Goal: Task Accomplishment & Management: Manage account settings

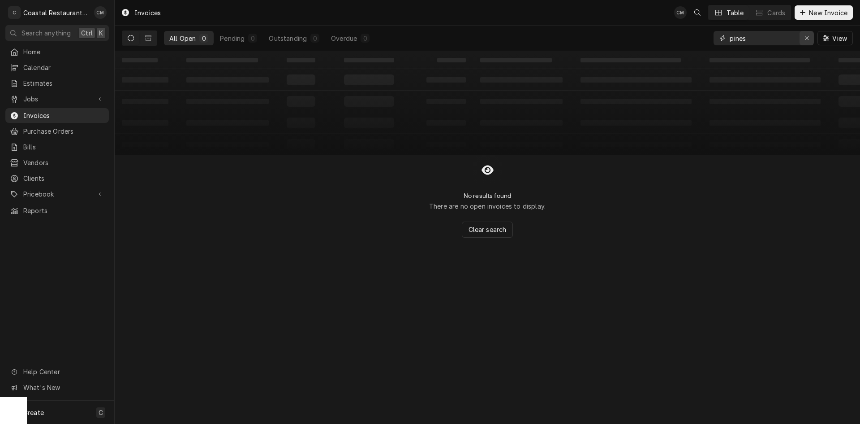
click at [808, 37] on icon "Erase input" at bounding box center [807, 38] width 5 height 6
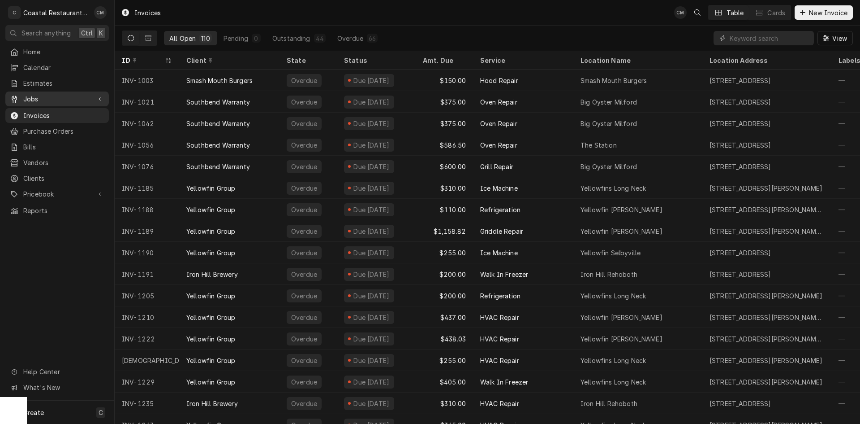
click at [51, 94] on span "Jobs" at bounding box center [57, 98] width 68 height 9
click at [47, 110] on span "Jobs" at bounding box center [63, 114] width 81 height 9
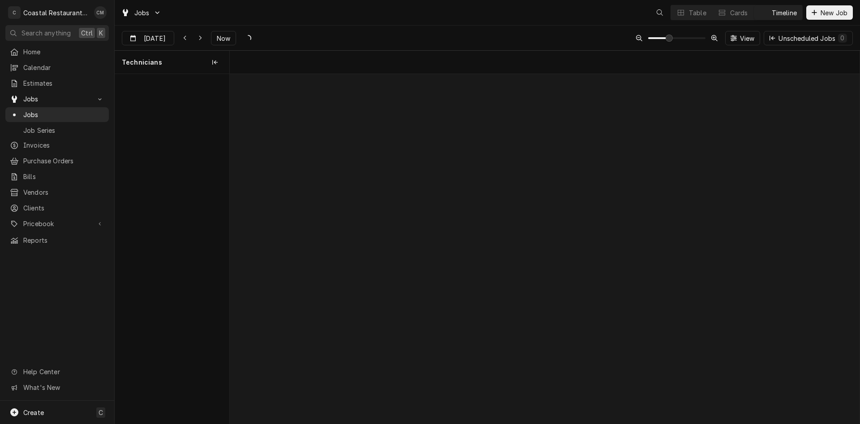
scroll to position [0, 12503]
click at [227, 37] on span "Now" at bounding box center [223, 38] width 17 height 9
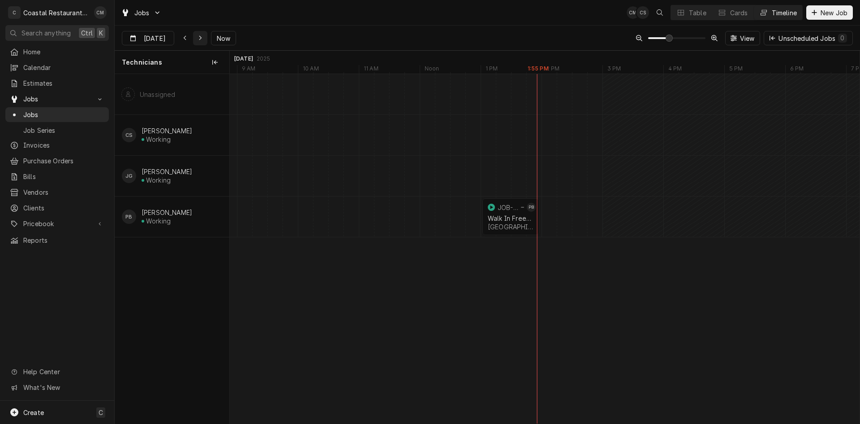
click at [199, 40] on icon "Dynamic Content Wrapper" at bounding box center [201, 38] width 4 height 6
type input "Sep 19"
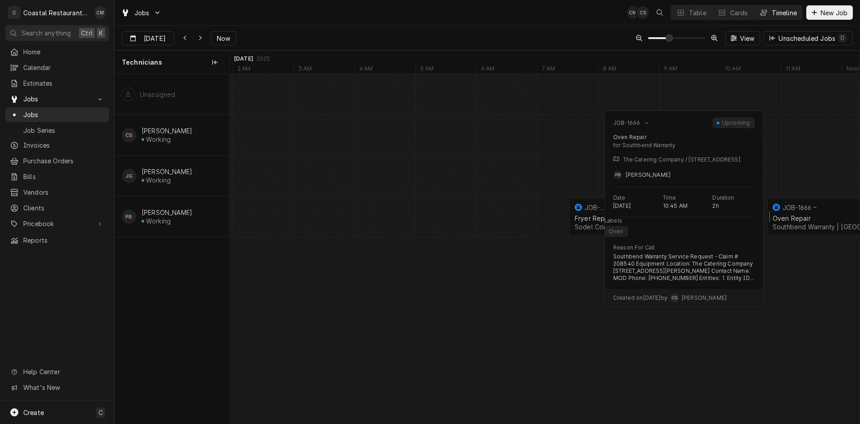
click at [832, 220] on div "Oven Repair" at bounding box center [826, 218] width 107 height 8
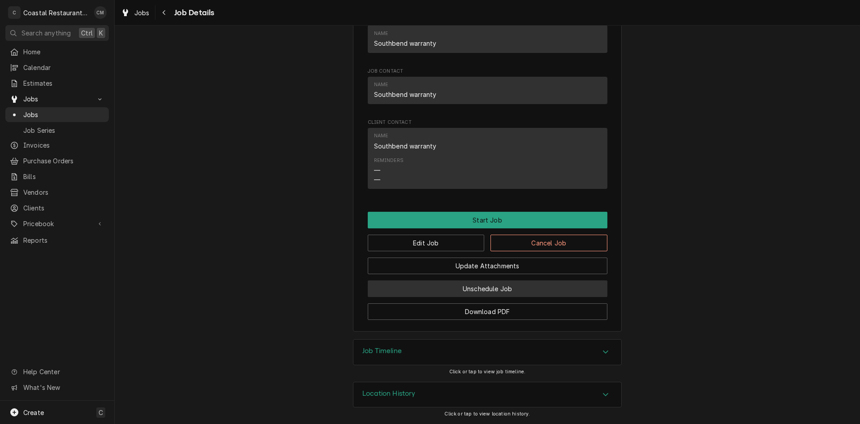
scroll to position [815, 0]
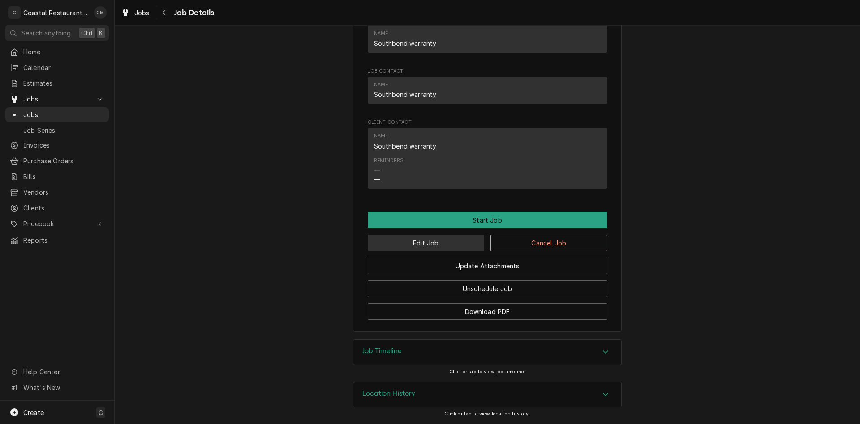
click at [432, 247] on button "Edit Job" at bounding box center [426, 242] width 117 height 17
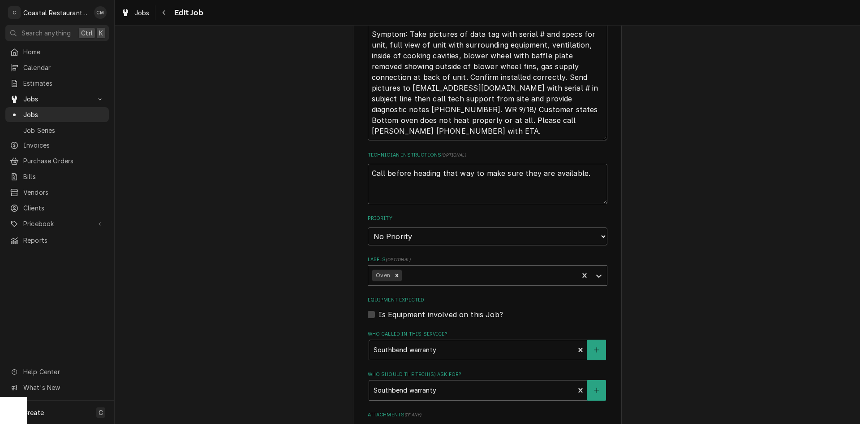
scroll to position [493, 0]
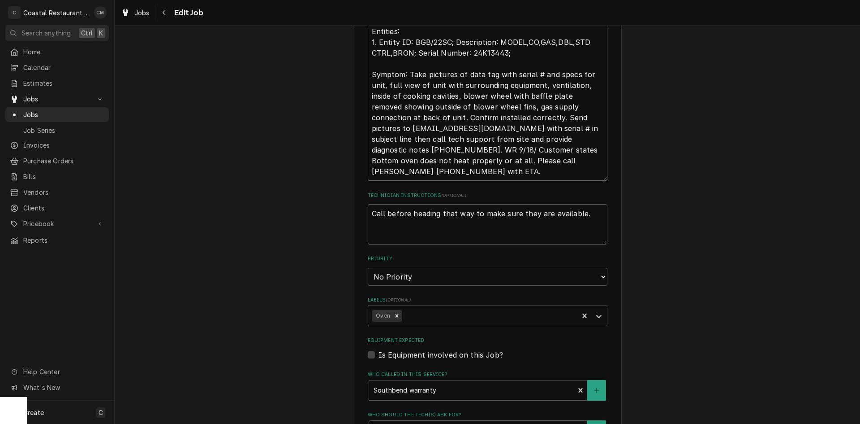
click at [402, 175] on textarea "Southbend Warranty Service Request - Claim # 208540 Equipment Location: The Cat…" at bounding box center [488, 52] width 240 height 255
type textarea "x"
type textarea "Southbend Warranty Service Request - Claim # 208540 Equipment Location: The Cat…"
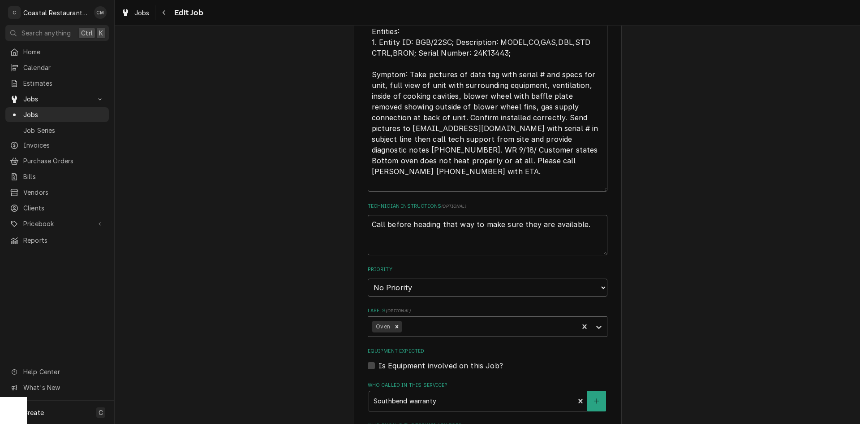
type textarea "x"
type textarea "Southbend Warranty Service Request - Claim # 208540 Equipment Location: The Cat…"
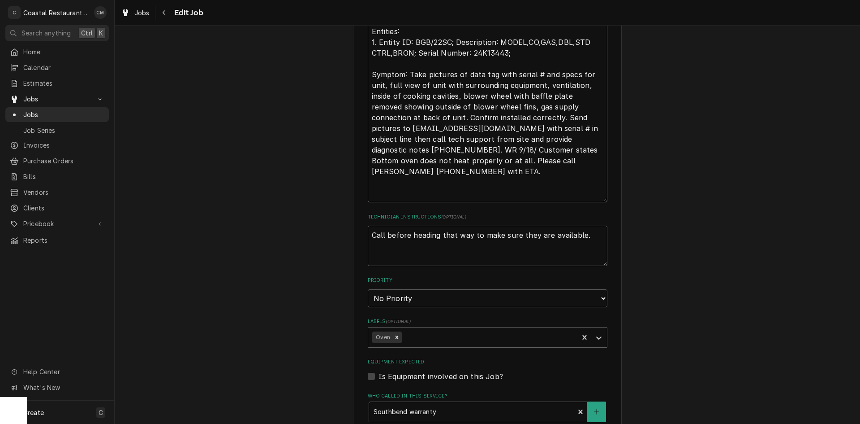
type textarea "x"
type textarea "Southbend Warranty Service Request - Claim # 208540 Equipment Location: The Cat…"
type textarea "x"
type textarea "Southbend Warranty Service Request - Claim # 208540 Equipment Location: The Cat…"
type textarea "x"
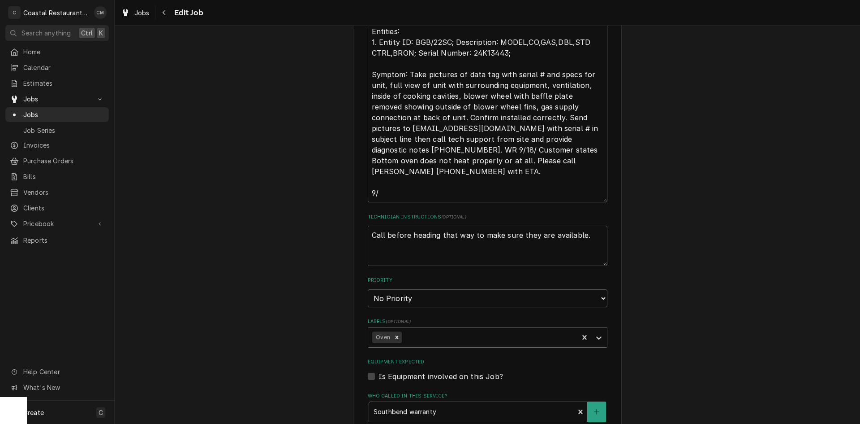
type textarea "Southbend Warranty Service Request - Claim # 208540 Equipment Location: The Cat…"
type textarea "x"
type textarea "Southbend Warranty Service Request - Claim # 208540 Equipment Location: The Cat…"
type textarea "x"
type textarea "Southbend Warranty Service Request - Claim # 208540 Equipment Location: The Cat…"
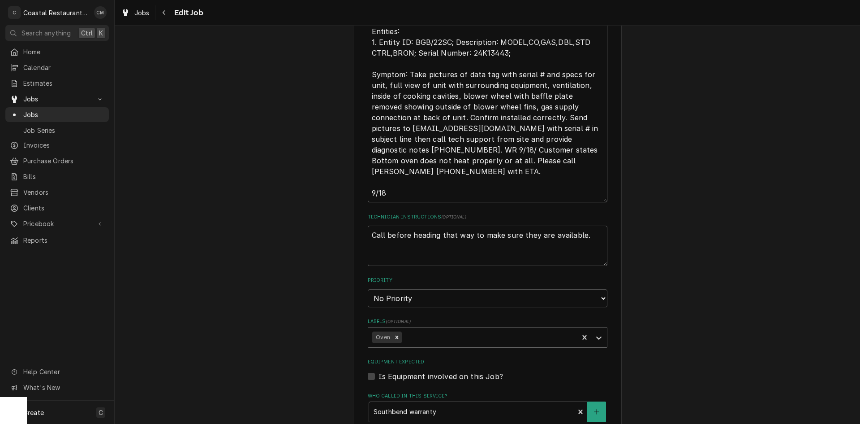
type textarea "x"
type textarea "Southbend Warranty Service Request - Claim # 208540 Equipment Location: The Cat…"
type textarea "x"
type textarea "Southbend Warranty Service Request - Claim # 208540 Equipment Location: The Cat…"
type textarea "x"
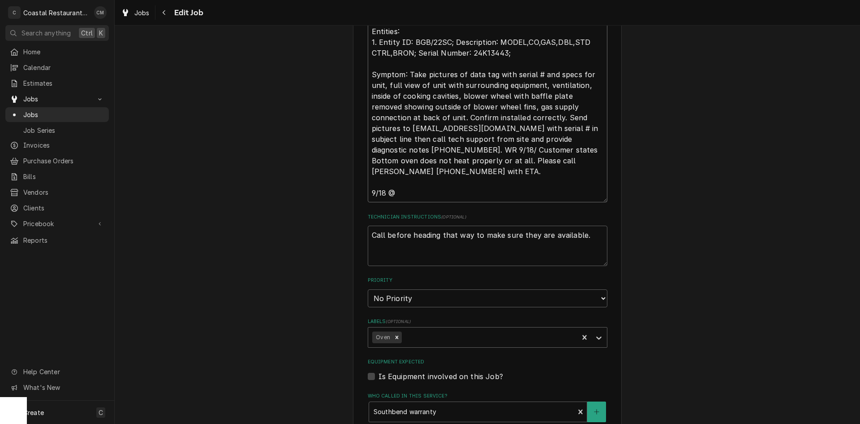
type textarea "Southbend Warranty Service Request - Claim # 208540 Equipment Location: The Cat…"
type textarea "x"
type textarea "Southbend Warranty Service Request - Claim # 208540 Equipment Location: The Cat…"
type textarea "x"
type textarea "Southbend Warranty Service Request - Claim # 208540 Equipment Location: The Cat…"
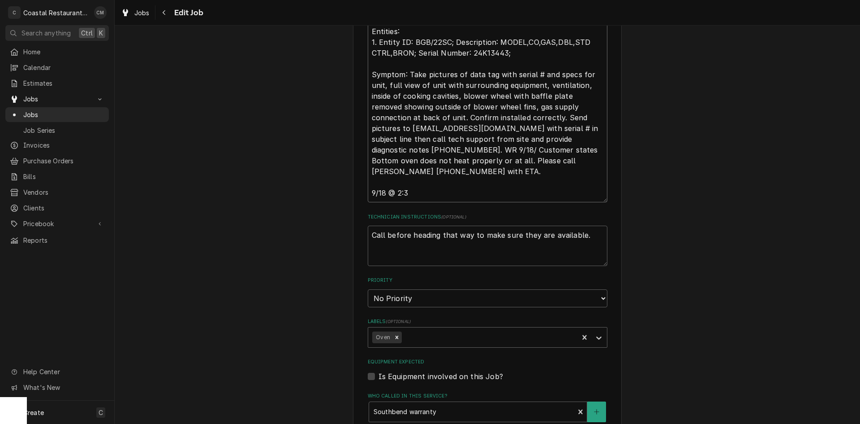
type textarea "x"
type textarea "Southbend Warranty Service Request - Claim # 208540 Equipment Location: The Cat…"
type textarea "x"
type textarea "Southbend Warranty Service Request - Claim # 208540 Equipment Location: The Cat…"
type textarea "x"
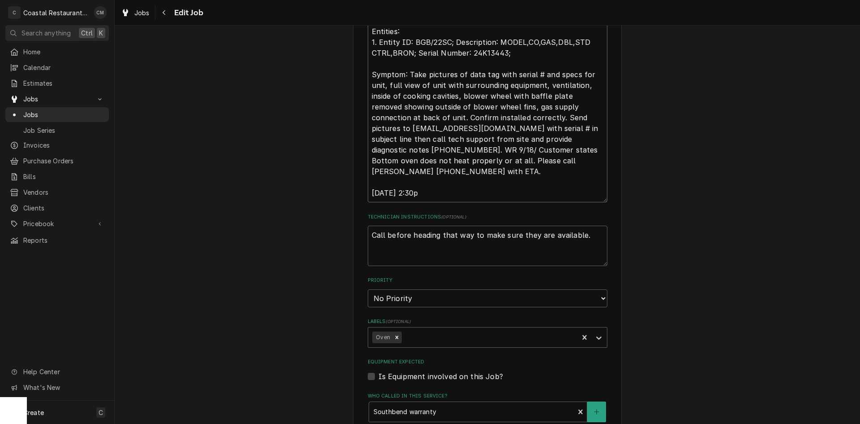
type textarea "Southbend Warranty Service Request - Claim # 208540 Equipment Location: The Cat…"
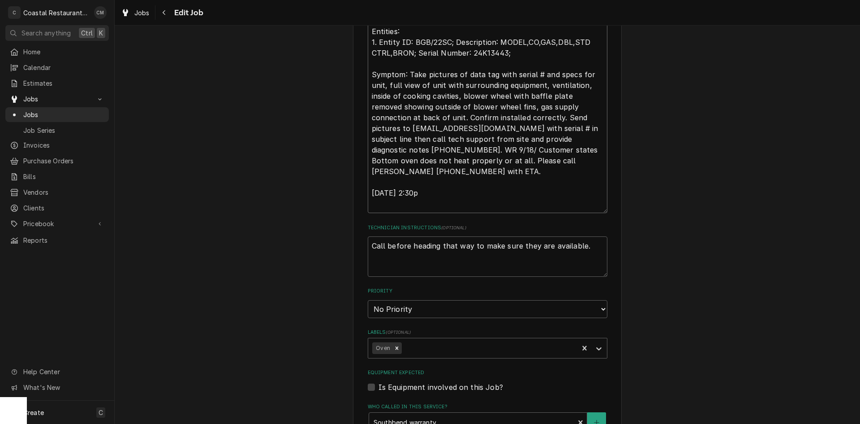
type textarea "x"
type textarea "Southbend Warranty Service Request - Claim # 208540 Equipment Location: The Cat…"
type textarea "x"
type textarea "Southbend Warranty Service Request - Claim # 208540 Equipment Location: The Cat…"
type textarea "x"
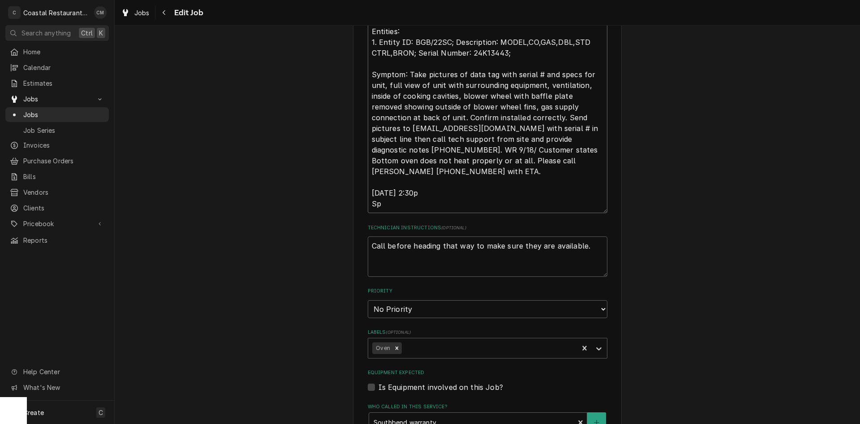
type textarea "Southbend Warranty Service Request - Claim # 208540 Equipment Location: The Cat…"
type textarea "x"
type textarea "Southbend Warranty Service Request - Claim # 208540 Equipment Location: The Cat…"
type textarea "x"
type textarea "Southbend Warranty Service Request - Claim # 208540 Equipment Location: The Cat…"
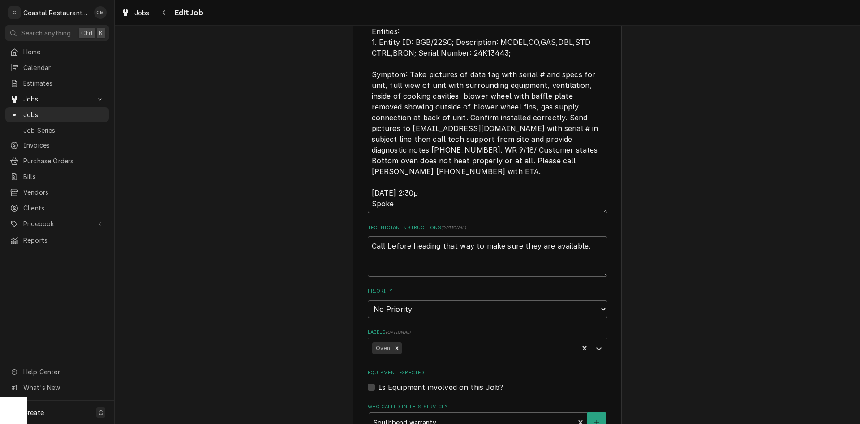
type textarea "x"
type textarea "Southbend Warranty Service Request - Claim # 208540 Equipment Location: The Cat…"
type textarea "x"
type textarea "Southbend Warranty Service Request - Claim # 208540 Equipment Location: The Cat…"
type textarea "x"
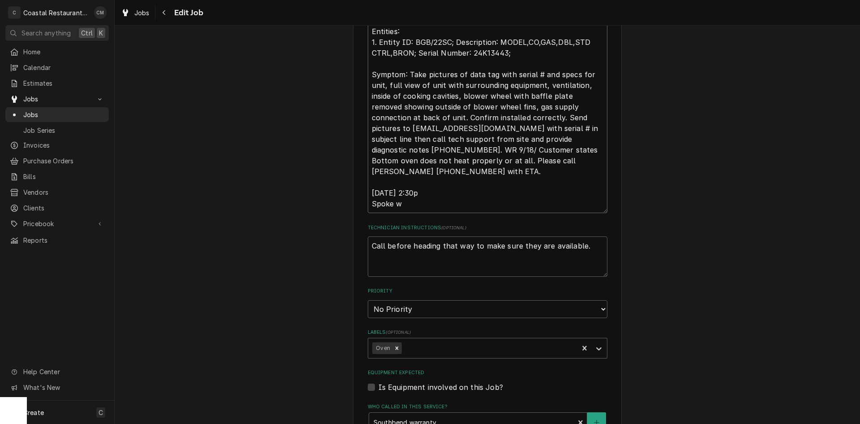
type textarea "Southbend Warranty Service Request - Claim # 208540 Equipment Location: The Cat…"
type textarea "x"
type textarea "Southbend Warranty Service Request - Claim # 208540 Equipment Location: The Cat…"
type textarea "x"
type textarea "Southbend Warranty Service Request - Claim # 208540 Equipment Location: The Cat…"
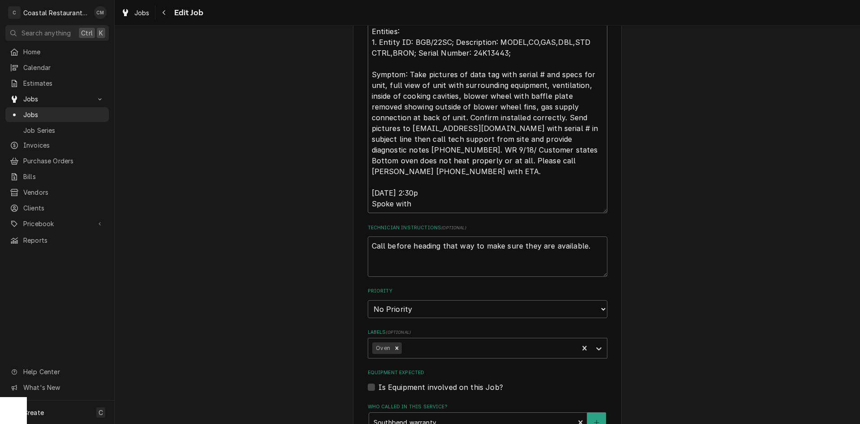
type textarea "x"
type textarea "Southbend Warranty Service Request - Claim # 208540 Equipment Location: The Cat…"
type textarea "x"
type textarea "Southbend Warranty Service Request - Claim # 208540 Equipment Location: The Cat…"
type textarea "x"
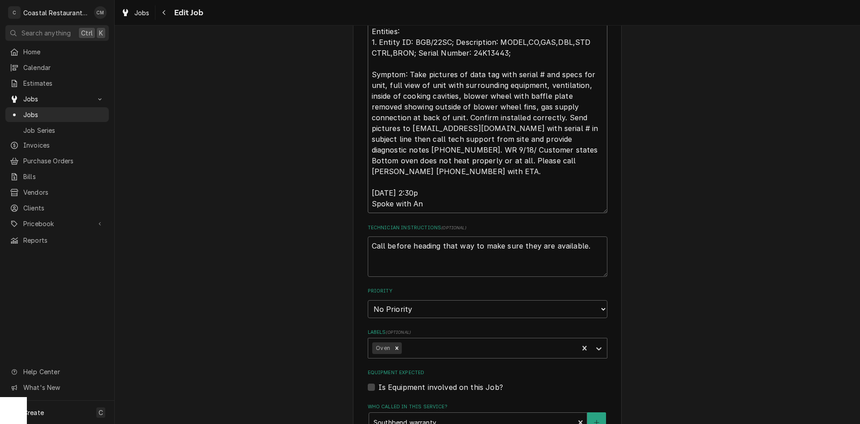
type textarea "Southbend Warranty Service Request - Claim # 208540 Equipment Location: The Cat…"
type textarea "x"
type textarea "Southbend Warranty Service Request - Claim # 208540 Equipment Location: The Cat…"
type textarea "x"
type textarea "Southbend Warranty Service Request - Claim # 208540 Equipment Location: The Cat…"
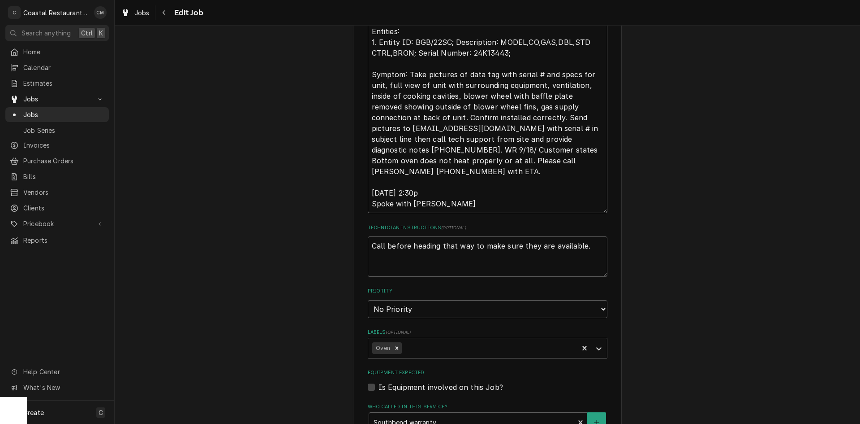
type textarea "x"
type textarea "Southbend Warranty Service Request - Claim # 208540 Equipment Location: The Cat…"
type textarea "x"
type textarea "Southbend Warranty Service Request - Claim # 208540 Equipment Location: The Cat…"
type textarea "x"
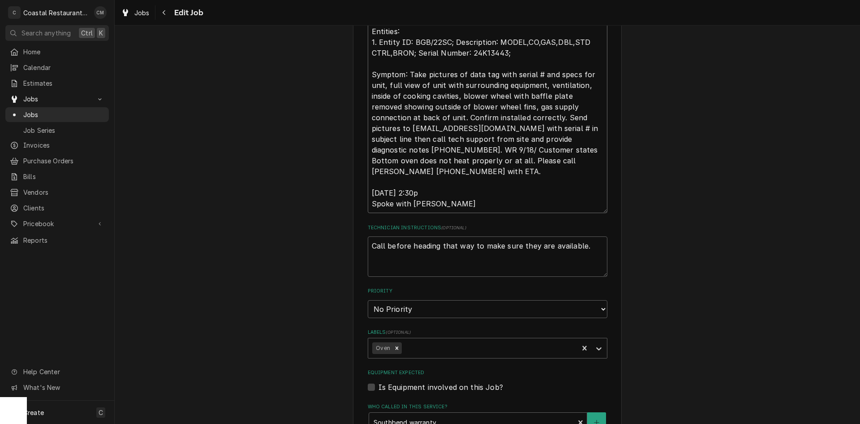
type textarea "Southbend Warranty Service Request - Claim # 208540 Equipment Location: The Cat…"
type textarea "x"
type textarea "Southbend Warranty Service Request - Claim # 208540 Equipment Location: The Cat…"
type textarea "x"
type textarea "Southbend Warranty Service Request - Claim # 208540 Equipment Location: The Cat…"
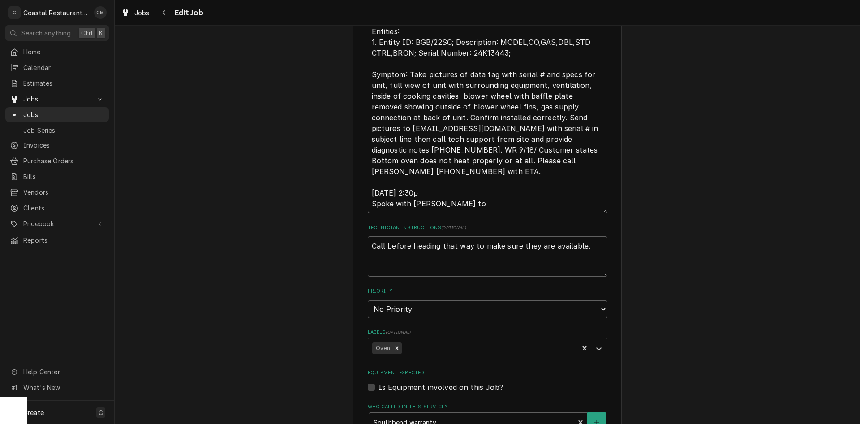
type textarea "x"
type textarea "Southbend Warranty Service Request - Claim # 208540 Equipment Location: The Cat…"
type textarea "x"
type textarea "Southbend Warranty Service Request - Claim # 208540 Equipment Location: The Cat…"
type textarea "x"
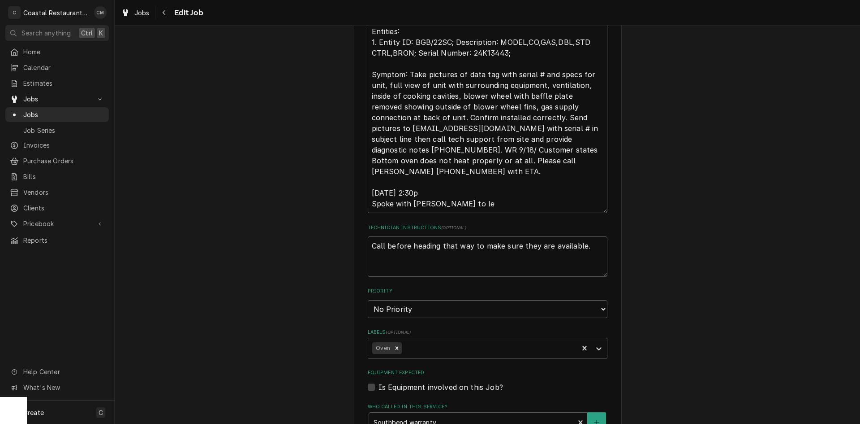
type textarea "Southbend Warranty Service Request - Claim # 208540 Equipment Location: The Cat…"
type textarea "x"
type textarea "Southbend Warranty Service Request - Claim # 208540 Equipment Location: The Cat…"
type textarea "x"
type textarea "Southbend Warranty Service Request - Claim # 208540 Equipment Location: The Cat…"
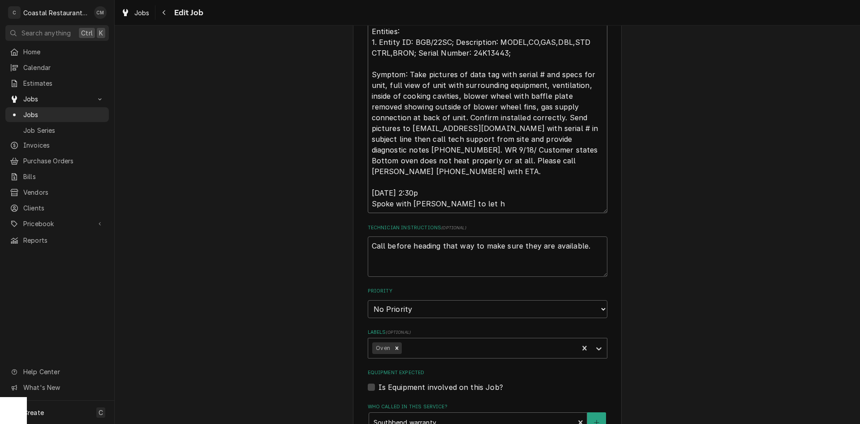
type textarea "x"
type textarea "Southbend Warranty Service Request - Claim # 208540 Equipment Location: The Cat…"
type textarea "x"
type textarea "Southbend Warranty Service Request - Claim # 208540 Equipment Location: The Cat…"
type textarea "x"
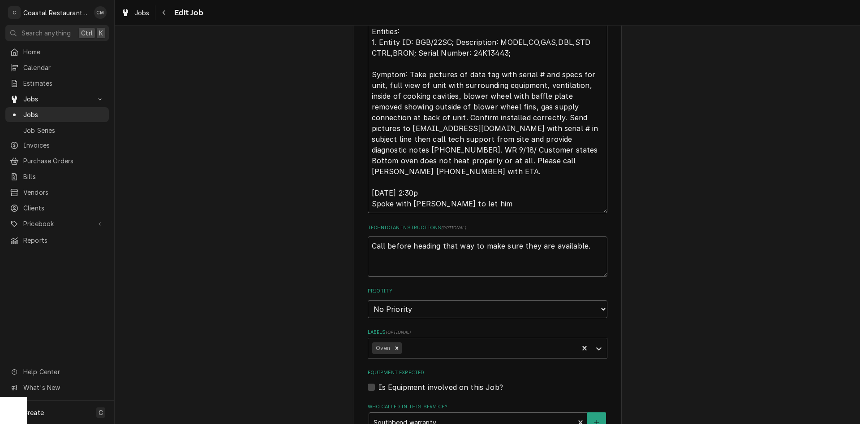
type textarea "Southbend Warranty Service Request - Claim # 208540 Equipment Location: The Cat…"
type textarea "x"
type textarea "Southbend Warranty Service Request - Claim # 208540 Equipment Location: The Cat…"
type textarea "x"
type textarea "Southbend Warranty Service Request - Claim # 208540 Equipment Location: The Cat…"
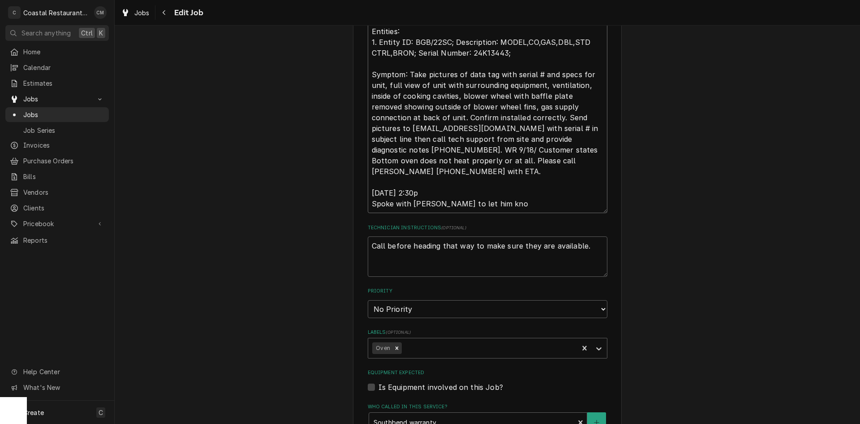
type textarea "x"
type textarea "Southbend Warranty Service Request - Claim # 208540 Equipment Location: The Cat…"
type textarea "x"
type textarea "Southbend Warranty Service Request - Claim # 208540 Equipment Location: The Cat…"
type textarea "x"
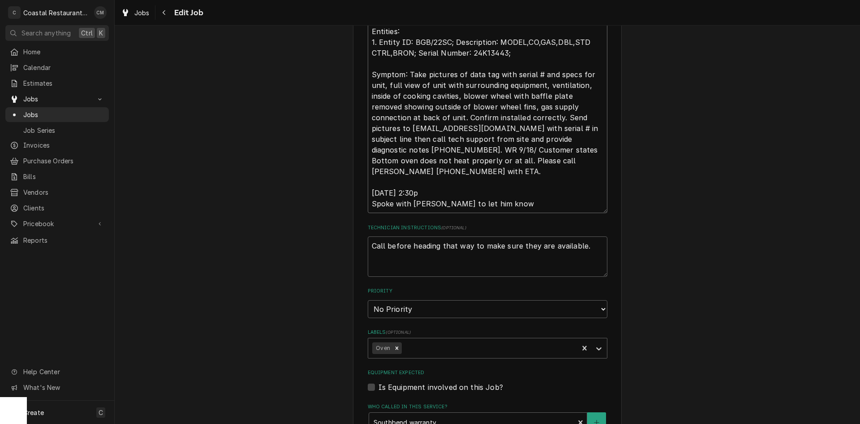
type textarea "Southbend Warranty Service Request - Claim # 208540 Equipment Location: The Cat…"
type textarea "x"
type textarea "Southbend Warranty Service Request - Claim # 208540 Equipment Location: The Cat…"
type textarea "x"
type textarea "Southbend Warranty Service Request - Claim # 208540 Equipment Location: The Cat…"
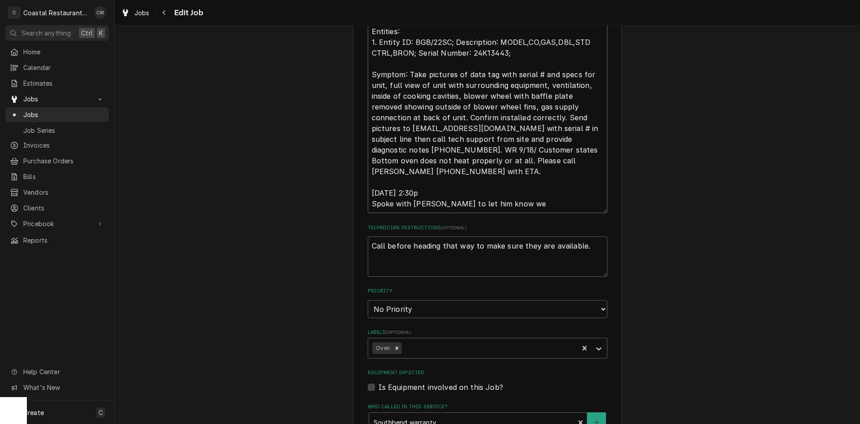
type textarea "x"
type textarea "Southbend Warranty Service Request - Claim # 208540 Equipment Location: The Cat…"
type textarea "x"
type textarea "Southbend Warranty Service Request - Claim # 208540 Equipment Location: The Cat…"
type textarea "x"
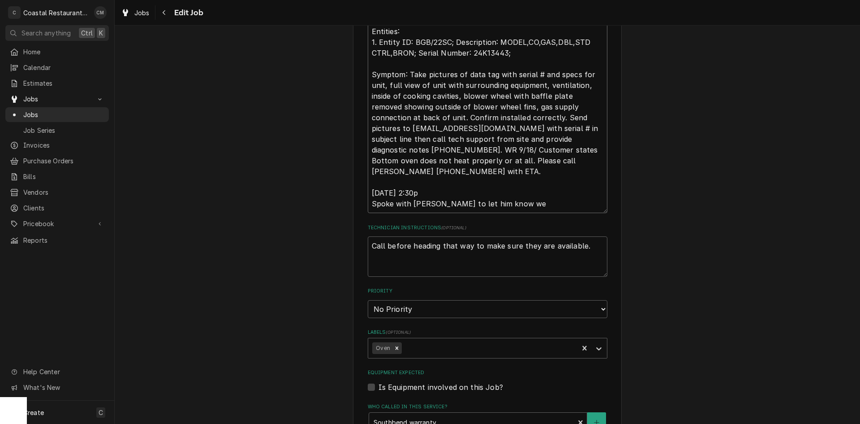
type textarea "Southbend Warranty Service Request - Claim # 208540 Equipment Location: The Cat…"
type textarea "x"
type textarea "Southbend Warranty Service Request - Claim # 208540 Equipment Location: The Cat…"
type textarea "x"
type textarea "Southbend Warranty Service Request - Claim # 208540 Equipment Location: The Cat…"
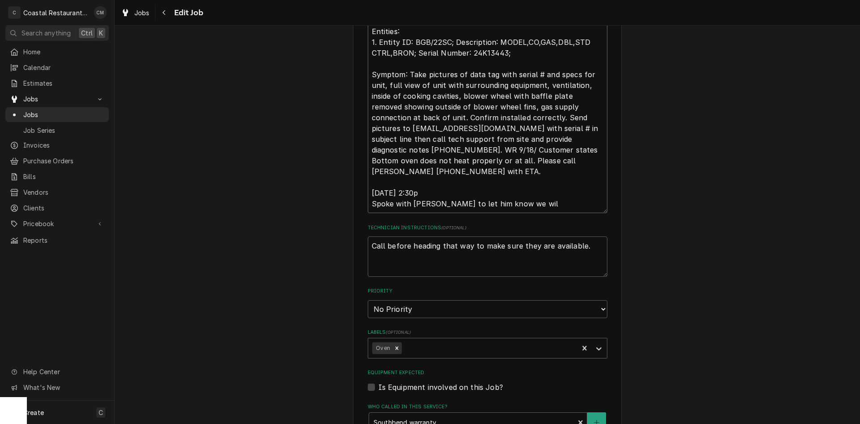
type textarea "x"
type textarea "Southbend Warranty Service Request - Claim # 208540 Equipment Location: The Cat…"
type textarea "x"
type textarea "Southbend Warranty Service Request - Claim # 208540 Equipment Location: The Cat…"
type textarea "x"
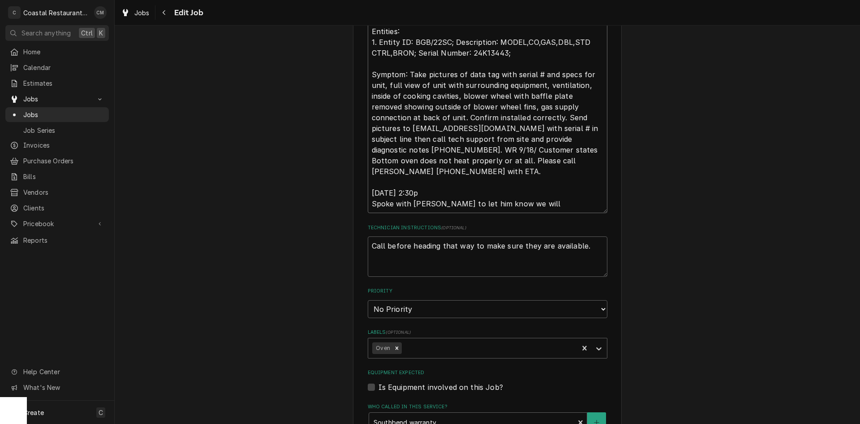
type textarea "Southbend Warranty Service Request - Claim # 208540 Equipment Location: The Cat…"
type textarea "x"
type textarea "Southbend Warranty Service Request - Claim # 208540 Equipment Location: The Cat…"
type textarea "x"
type textarea "Southbend Warranty Service Request - Claim # 208540 Equipment Location: The Cat…"
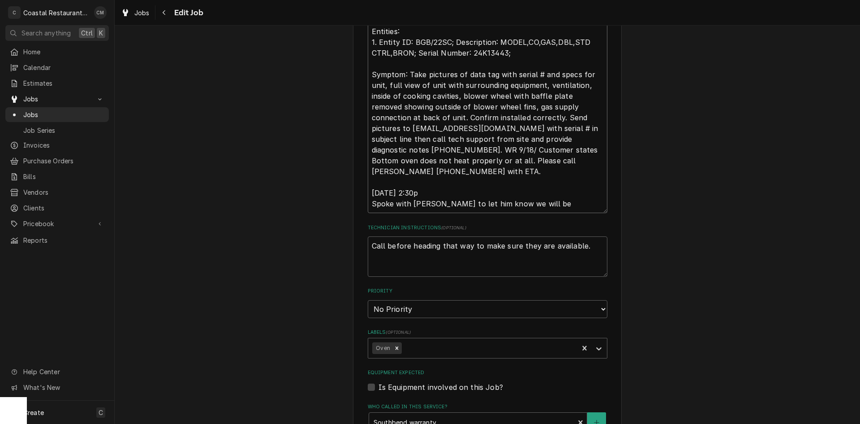
type textarea "x"
type textarea "Southbend Warranty Service Request - Claim # 208540 Equipment Location: The Cat…"
type textarea "x"
type textarea "Southbend Warranty Service Request - Claim # 208540 Equipment Location: The Cat…"
type textarea "x"
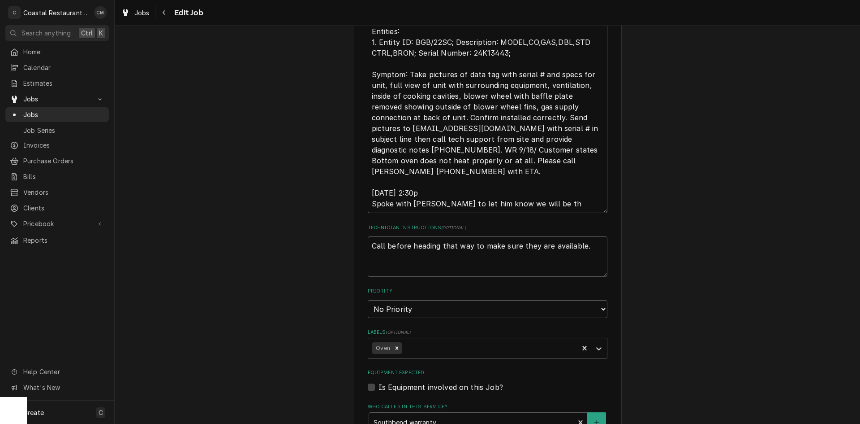
type textarea "Southbend Warranty Service Request - Claim # 208540 Equipment Location: The Cat…"
type textarea "x"
type textarea "Southbend Warranty Service Request - Claim # 208540 Equipment Location: The Cat…"
type textarea "x"
type textarea "Southbend Warranty Service Request - Claim # 208540 Equipment Location: The Cat…"
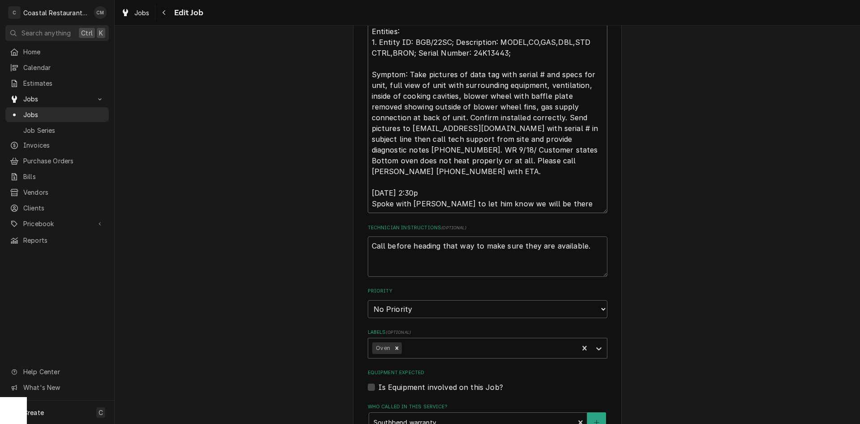
type textarea "x"
type textarea "Southbend Warranty Service Request - Claim # 208540 Equipment Location: The Cat…"
type textarea "x"
type textarea "Southbend Warranty Service Request - Claim # 208540 Equipment Location: The Cat…"
type textarea "x"
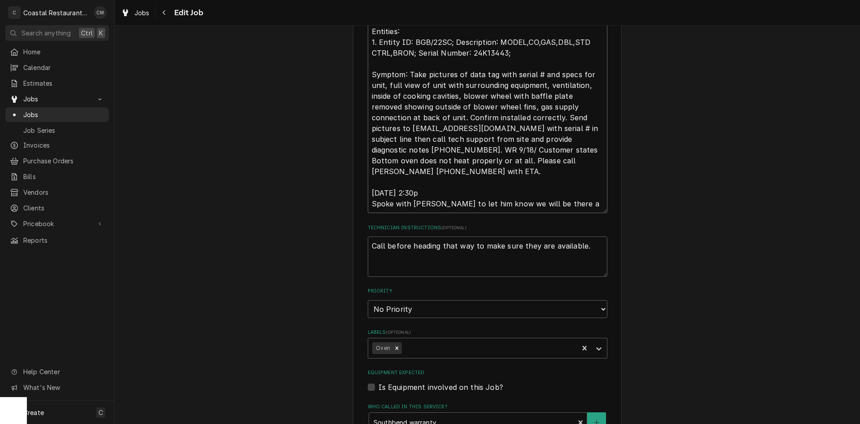
type textarea "Southbend Warranty Service Request - Claim # 208540 Equipment Location: The Cat…"
type textarea "x"
type textarea "Southbend Warranty Service Request - Claim # 208540 Equipment Location: The Cat…"
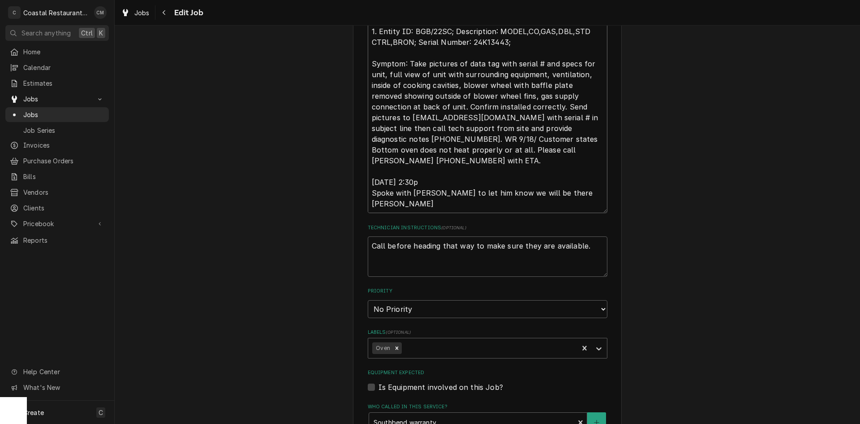
type textarea "x"
type textarea "Southbend Warranty Service Request - Claim # 208540 Equipment Location: The Cat…"
type textarea "x"
type textarea "Southbend Warranty Service Request - Claim # 208540 Equipment Location: The Cat…"
type textarea "x"
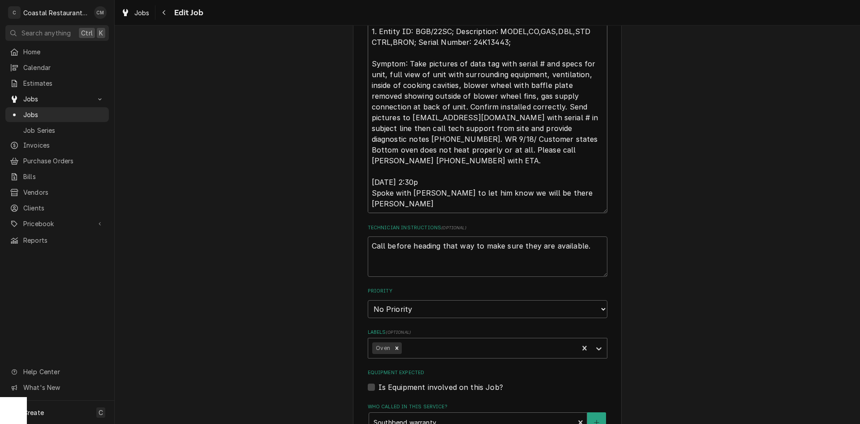
type textarea "Southbend Warranty Service Request - Claim # 208540 Equipment Location: The Cat…"
type textarea "x"
type textarea "Southbend Warranty Service Request - Claim # 208540 Equipment Location: The Cat…"
type textarea "x"
type textarea "Southbend Warranty Service Request - Claim # 208540 Equipment Location: The Cat…"
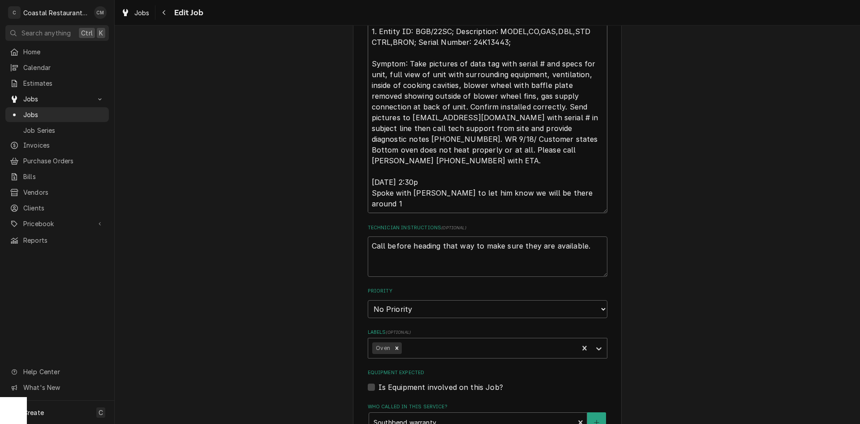
type textarea "x"
type textarea "Southbend Warranty Service Request - Claim # 208540 Equipment Location: The Cat…"
type textarea "x"
type textarea "Southbend Warranty Service Request - Claim # 208540 Equipment Location: The Cat…"
type textarea "x"
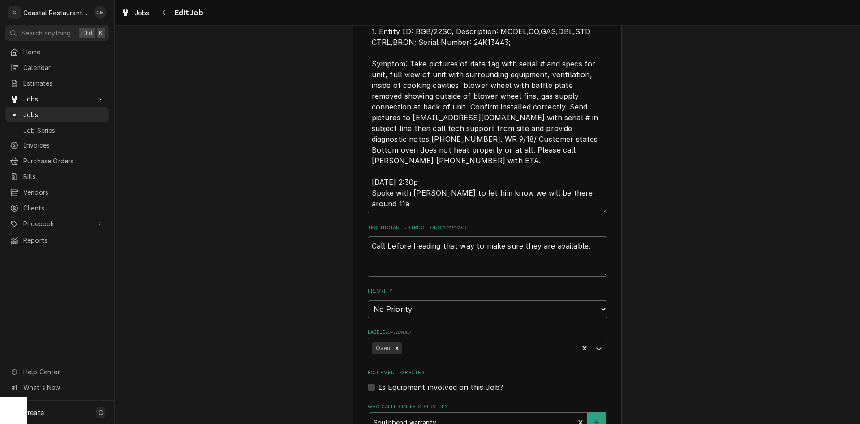
type textarea "Southbend Warranty Service Request - Claim # 208540 Equipment Location: The Cat…"
type textarea "x"
type textarea "Southbend Warranty Service Request - Claim # 208540 Equipment Location: The Cat…"
type textarea "x"
type textarea "Southbend Warranty Service Request - Claim # 208540 Equipment Location: The Cat…"
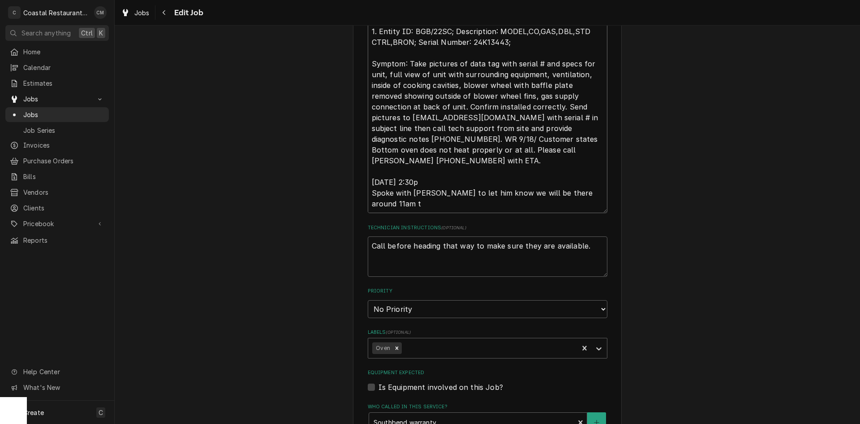
type textarea "x"
type textarea "Southbend Warranty Service Request - Claim # 208540 Equipment Location: The Cat…"
type textarea "x"
type textarea "Southbend Warranty Service Request - Claim # 208540 Equipment Location: The Cat…"
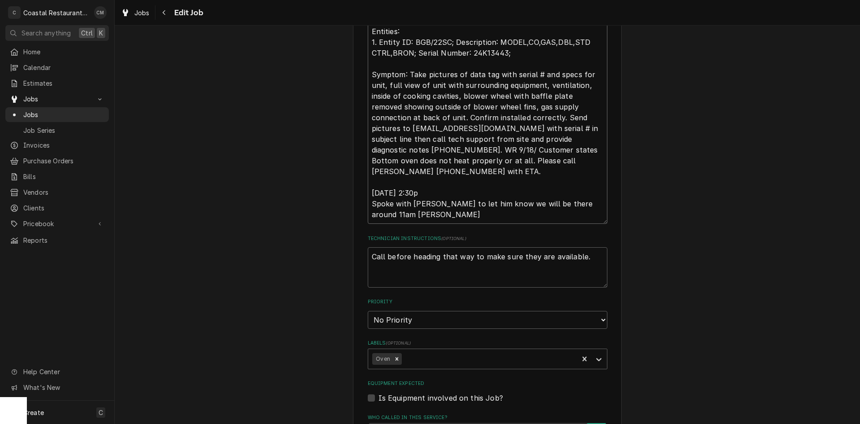
type textarea "x"
type textarea "Southbend Warranty Service Request - Claim # 208540 Equipment Location: The Cat…"
type textarea "x"
type textarea "Southbend Warranty Service Request - Claim # 208540 Equipment Location: The Cat…"
type textarea "x"
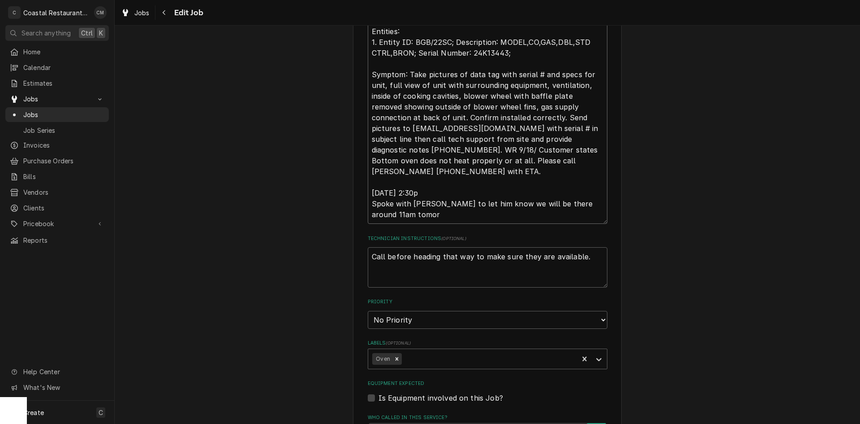
type textarea "Southbend Warranty Service Request - Claim # 208540 Equipment Location: The Cat…"
type textarea "x"
type textarea "Southbend Warranty Service Request - Claim # 208540 Equipment Location: The Cat…"
type textarea "x"
type textarea "Southbend Warranty Service Request - Claim # 208540 Equipment Location: The Cat…"
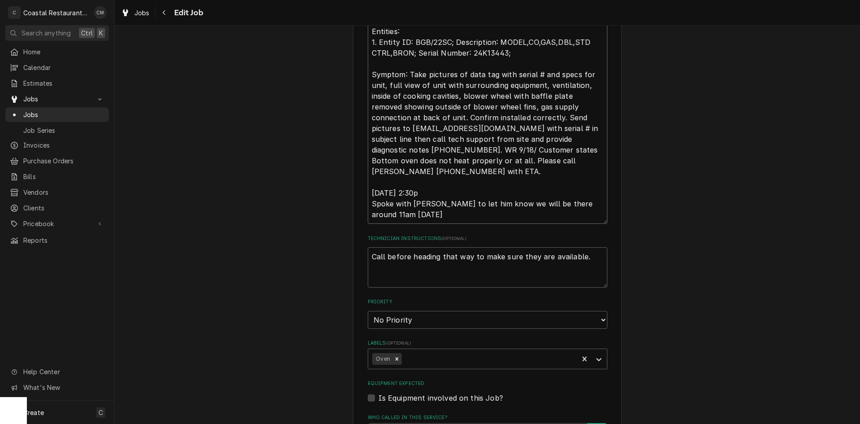
type textarea "x"
type textarea "Southbend Warranty Service Request - Claim # 208540 Equipment Location: The Cat…"
type textarea "x"
type textarea "Southbend Warranty Service Request - Claim # 208540 Equipment Location: The Cat…"
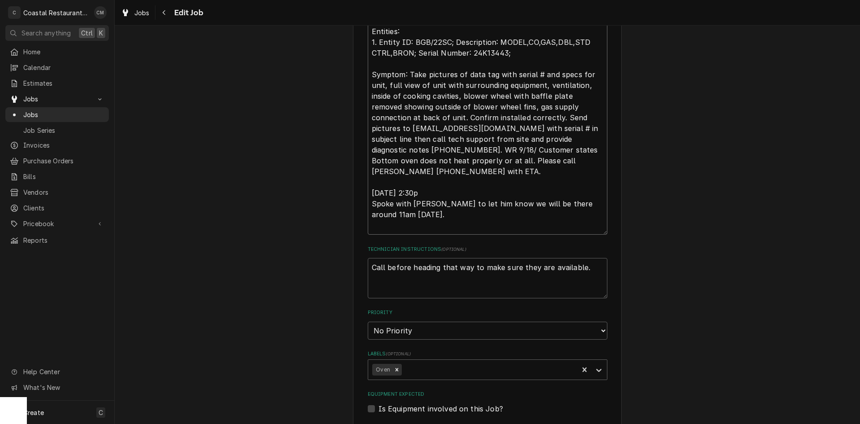
type textarea "x"
type textarea "Southbend Warranty Service Request - Claim # 208540 Equipment Location: The Cat…"
type textarea "x"
type textarea "Southbend Warranty Service Request - Claim # 208540 Equipment Location: The Cat…"
type textarea "x"
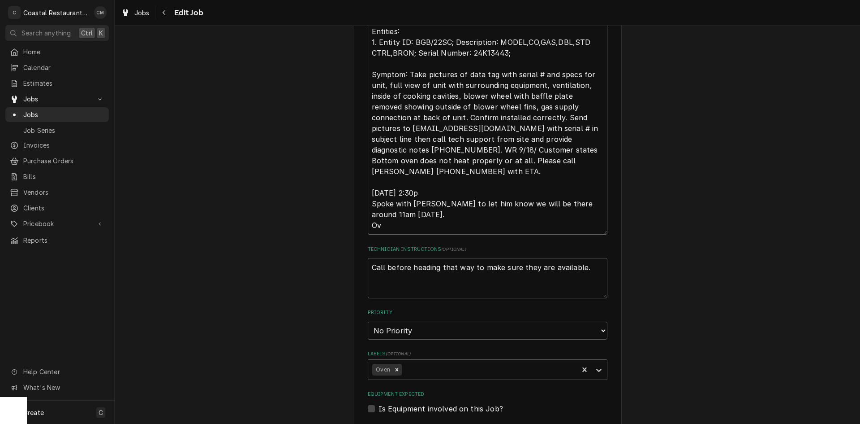
type textarea "Southbend Warranty Service Request - Claim # 208540 Equipment Location: The Cat…"
type textarea "x"
type textarea "Southbend Warranty Service Request - Claim # 208540 Equipment Location: The Cat…"
type textarea "x"
type textarea "Southbend Warranty Service Request - Claim # 208540 Equipment Location: The Cat…"
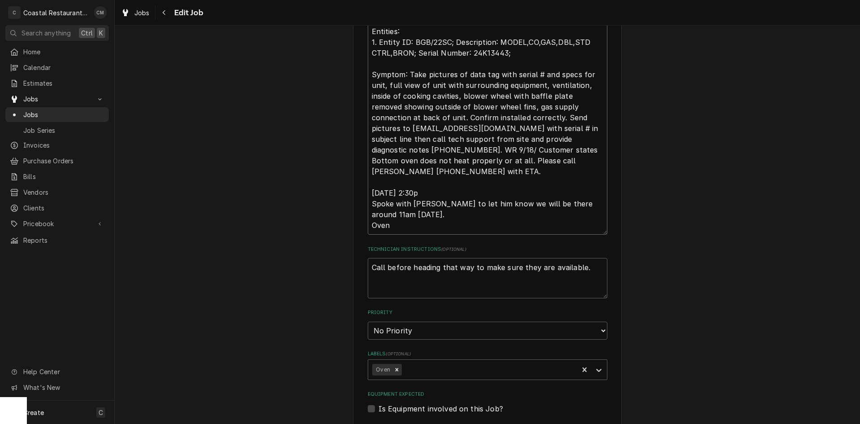
type textarea "x"
type textarea "Southbend Warranty Service Request - Claim # 208540 Equipment Location: The Cat…"
type textarea "x"
type textarea "Southbend Warranty Service Request - Claim # 208540 Equipment Location: The Cat…"
type textarea "x"
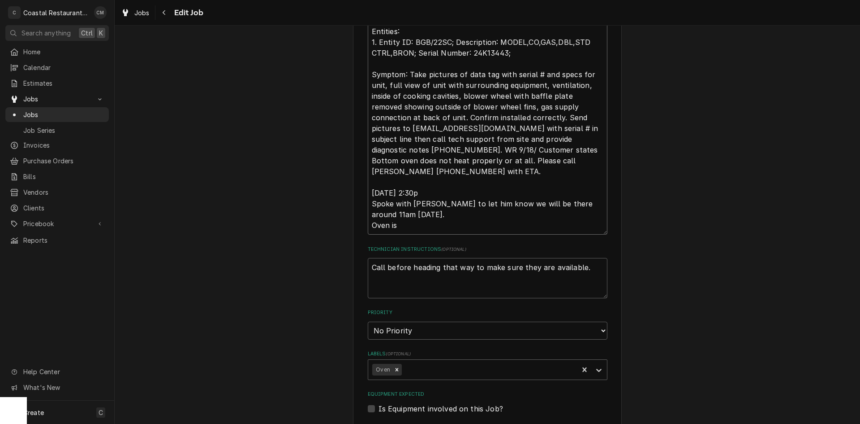
type textarea "Southbend Warranty Service Request - Claim # 208540 Equipment Location: The Cat…"
type textarea "x"
type textarea "Southbend Warranty Service Request - Claim # 208540 Equipment Location: The Cat…"
type textarea "x"
type textarea "Southbend Warranty Service Request - Claim # 208540 Equipment Location: The Cat…"
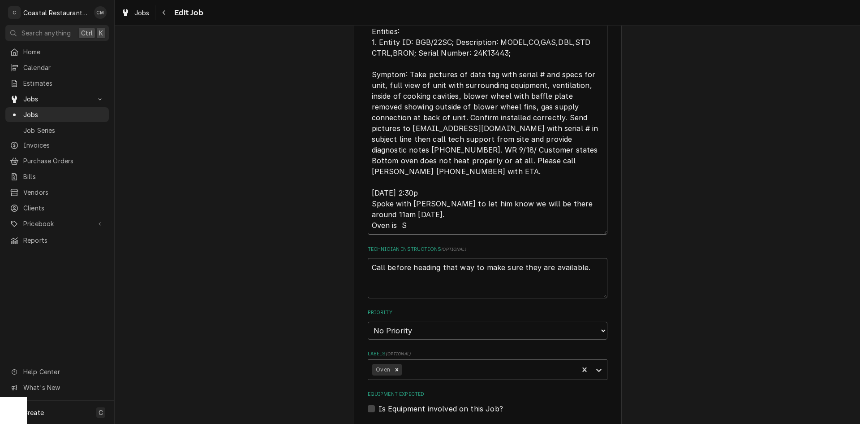
type textarea "x"
type textarea "Southbend Warranty Service Request - Claim # 208540 Equipment Location: The Cat…"
type textarea "x"
type textarea "Southbend Warranty Service Request - Claim # 208540 Equipment Location: The Cat…"
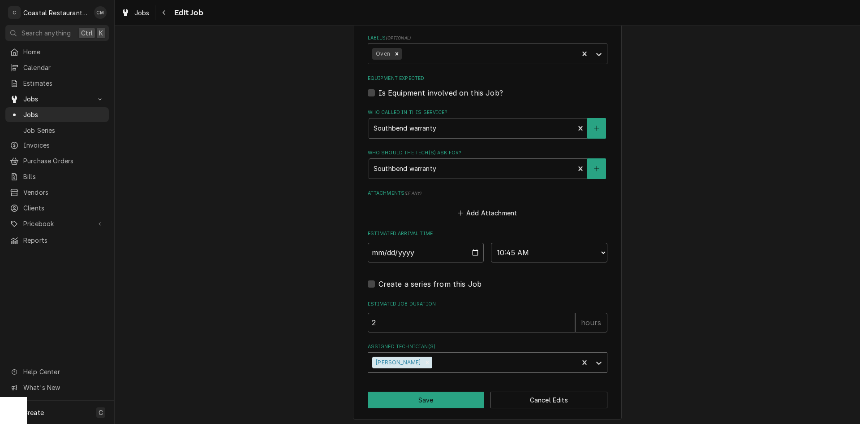
scroll to position [866, 0]
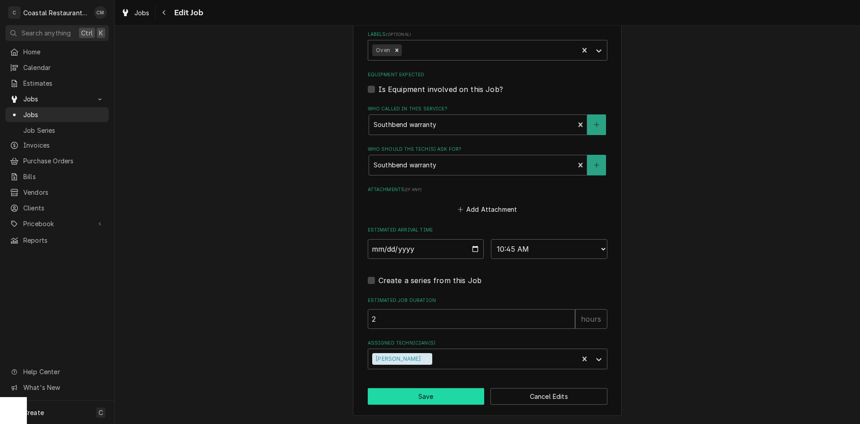
click at [439, 399] on button "Save" at bounding box center [426, 396] width 117 height 17
